Goal: Book appointment/travel/reservation

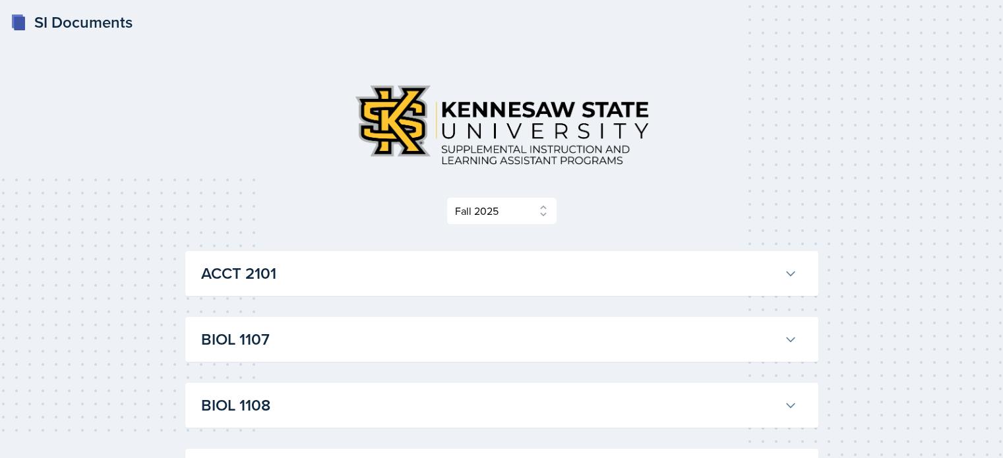
select select "2bed604d-1099-4043-b1bc-2365e8740244"
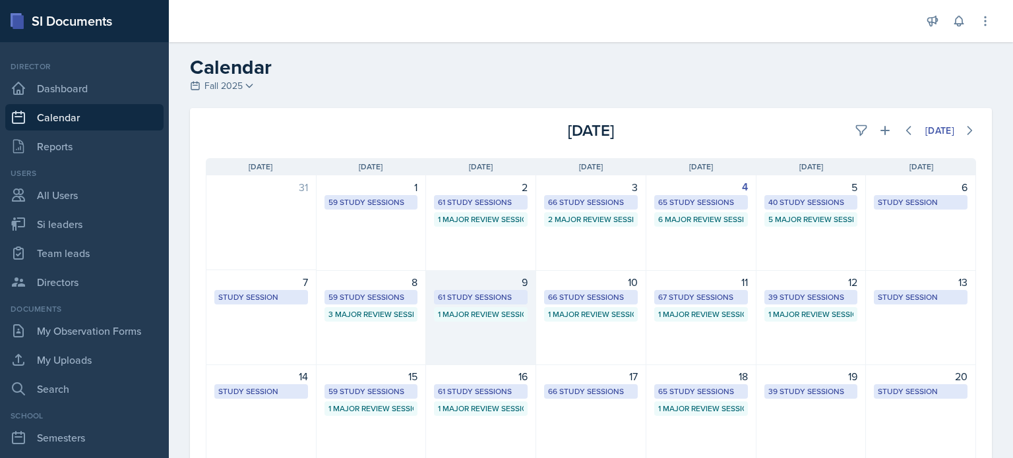
scroll to position [179, 0]
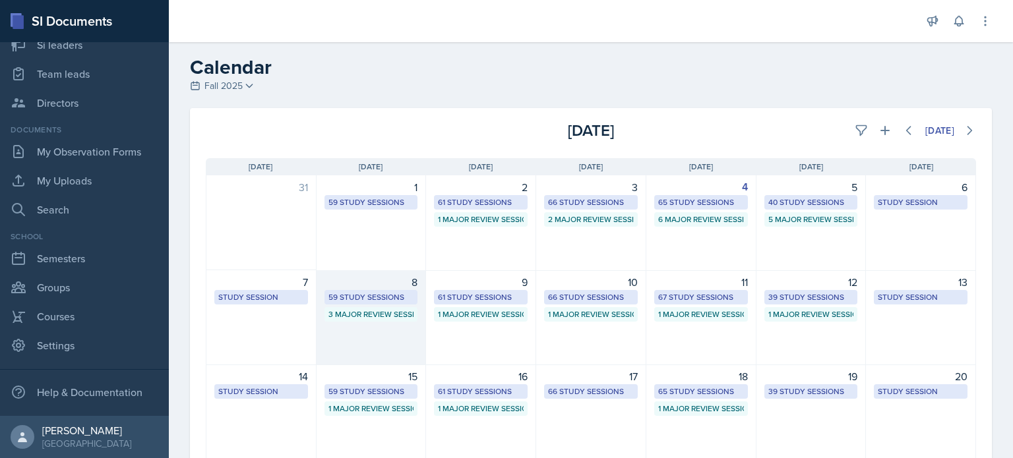
click at [350, 331] on div "8 59 Study Sessions 3 Major Review Sessions" at bounding box center [372, 317] width 110 height 95
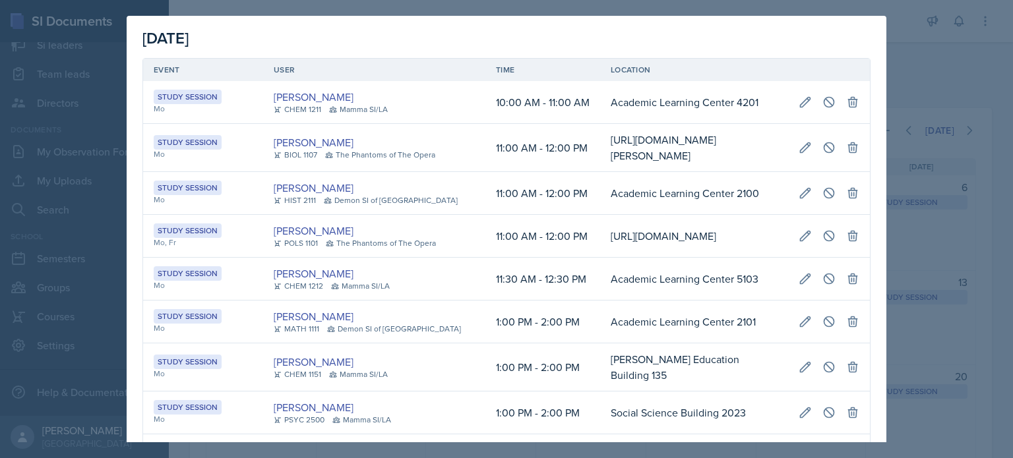
scroll to position [278, 0]
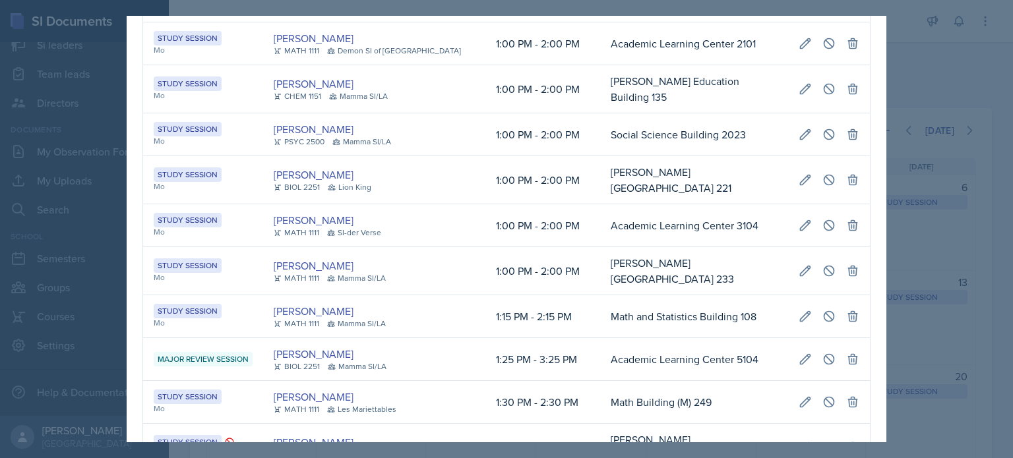
click at [927, 81] on div at bounding box center [506, 229] width 1013 height 458
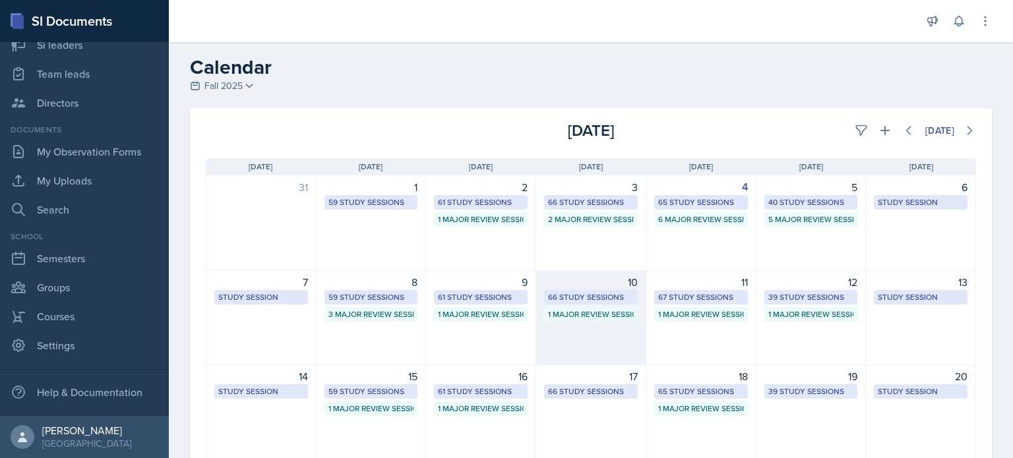
click at [559, 334] on div "10 66 Study Sessions 1 Major Review Session" at bounding box center [591, 317] width 110 height 95
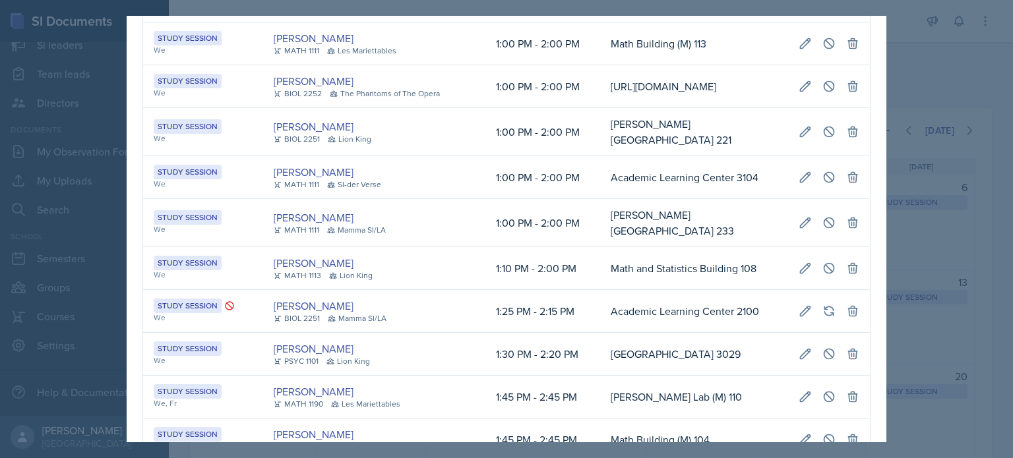
click at [749, 195] on td "Academic Learning Center 3104" at bounding box center [694, 177] width 188 height 43
click at [799, 184] on icon at bounding box center [805, 177] width 13 height 13
select select "1"
select select "0"
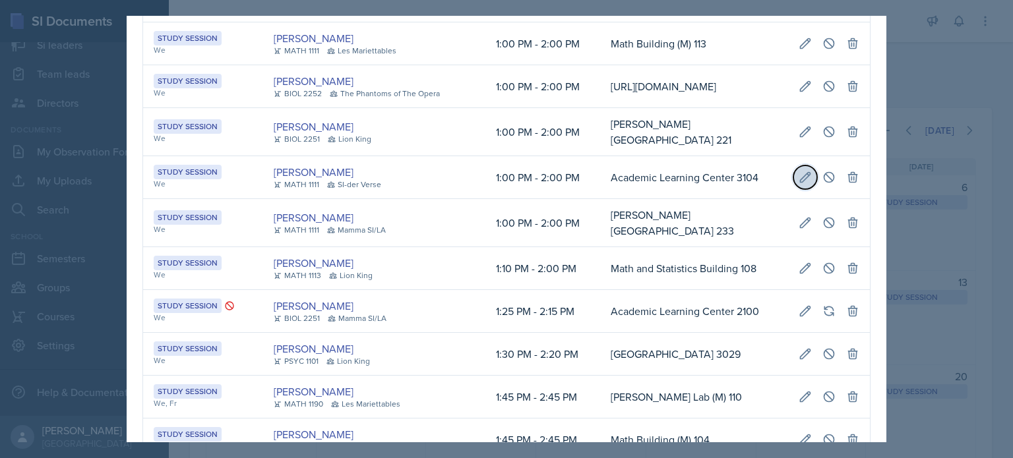
select select "2"
select select "0"
type input "Academic Learning Center 3104"
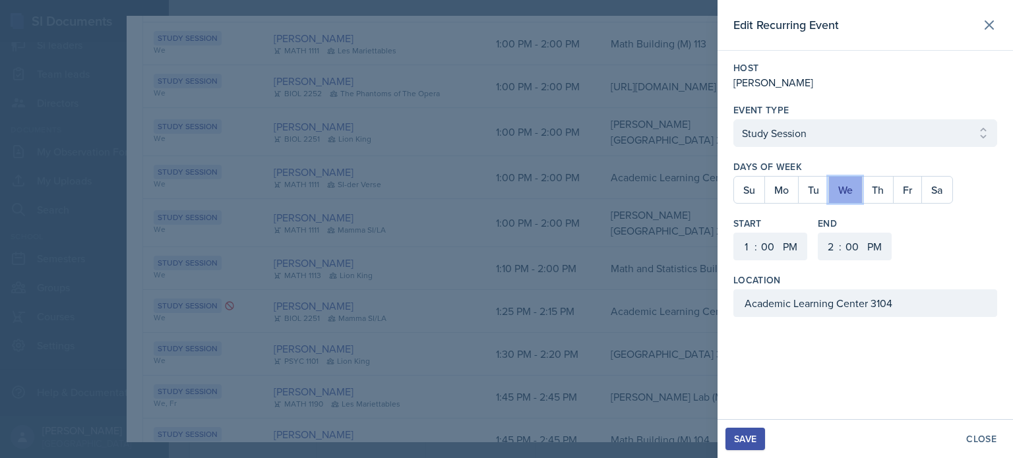
click at [850, 191] on button "We" at bounding box center [845, 190] width 34 height 26
click at [915, 192] on button "Fr" at bounding box center [907, 190] width 28 height 26
click at [747, 245] on select "1 2 3 4 5 6 7 8 9 10 11 12" at bounding box center [744, 247] width 21 height 28
select select "11"
click at [734, 233] on select "1 2 3 4 5 6 7 8 9 10 11 12" at bounding box center [744, 247] width 21 height 28
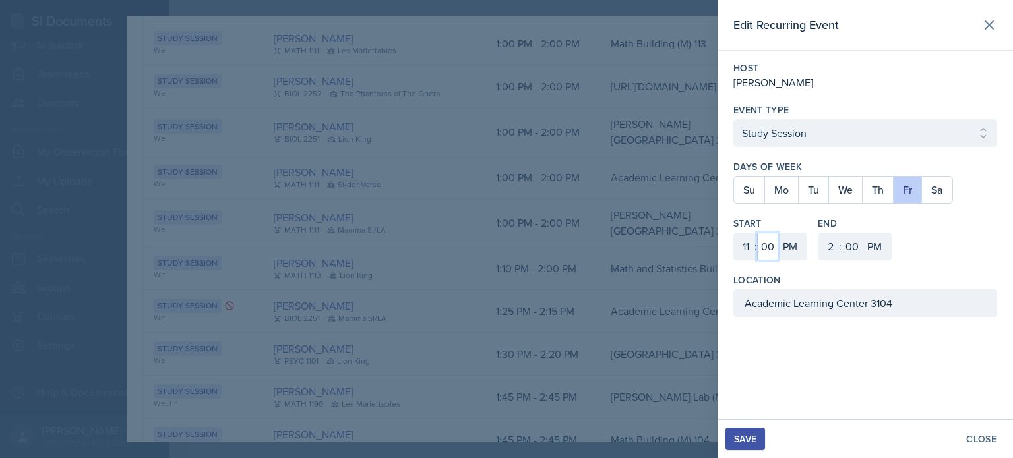
click at [768, 245] on select "00 05 10 15 20 25 30 35 40 45 50 55" at bounding box center [767, 247] width 21 height 28
select select "15"
click at [757, 233] on select "00 05 10 15 20 25 30 35 40 45 50 55" at bounding box center [767, 247] width 21 height 28
click at [789, 243] on select "AM PM" at bounding box center [791, 247] width 26 height 28
select select "AM"
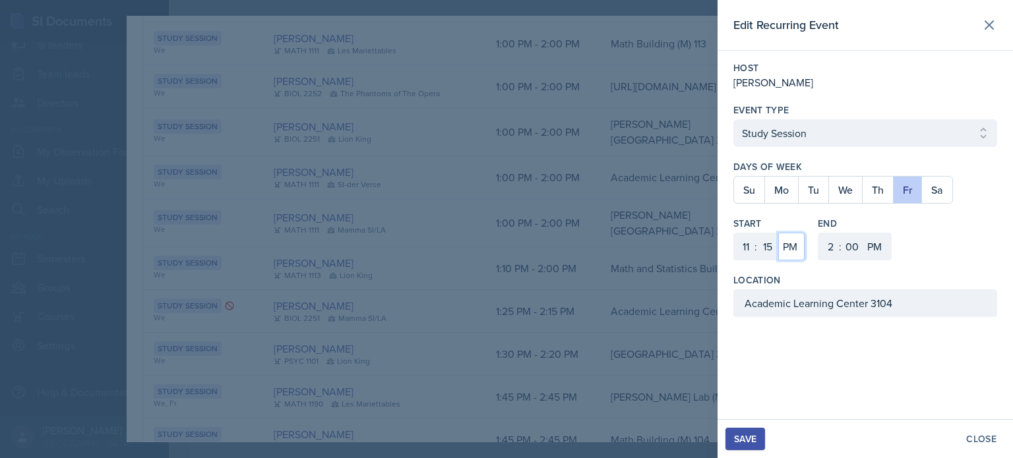
click at [778, 233] on select "AM PM" at bounding box center [791, 247] width 26 height 28
click at [832, 249] on select "1 2 3 4 5 6 7 8 9 10 11 12" at bounding box center [829, 247] width 21 height 28
select select "12"
click at [819, 233] on select "1 2 3 4 5 6 7 8 9 10 11 12" at bounding box center [829, 247] width 21 height 28
click at [855, 246] on select "00 05 10 15 20 25 30 35 40 45 50 55" at bounding box center [852, 247] width 21 height 28
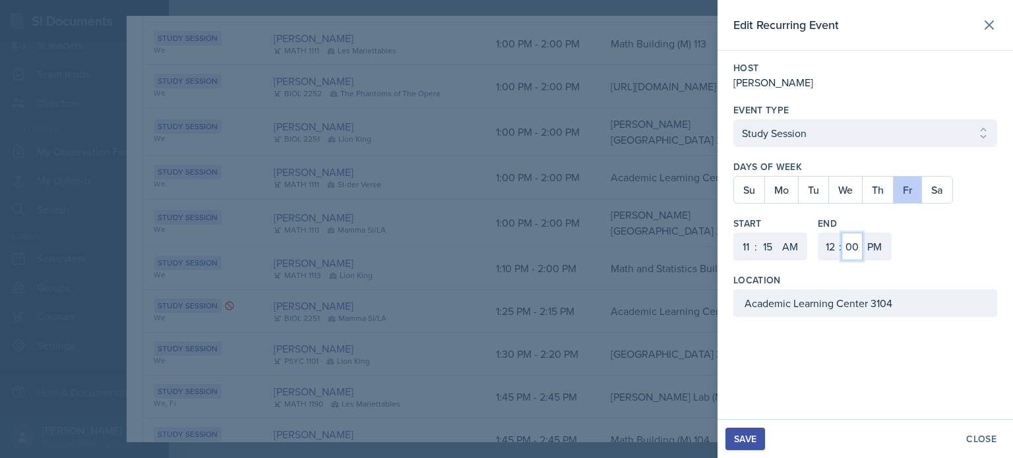
select select "15"
click at [842, 233] on select "00 05 10 15 20 25 30 35 40 45 50 55" at bounding box center [852, 247] width 21 height 28
click at [876, 300] on input "Academic Learning Center 3104" at bounding box center [865, 304] width 264 height 28
type input "Academic Learning Center 4104"
click at [741, 437] on div "Save" at bounding box center [745, 439] width 22 height 11
